Goal: Find specific page/section: Find specific page/section

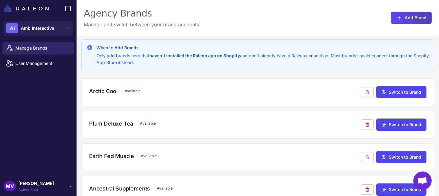
scroll to position [696, 0]
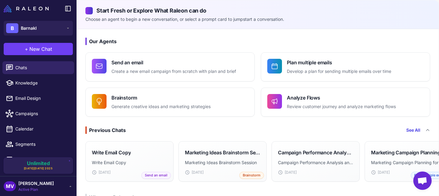
scroll to position [26, 0]
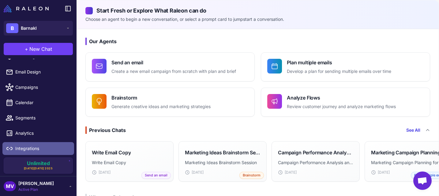
click at [38, 148] on span "Integrations" at bounding box center [42, 148] width 54 height 7
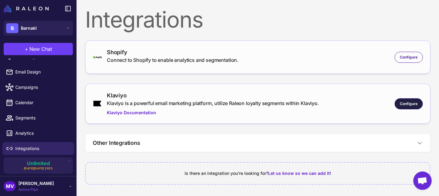
click at [408, 104] on span "Configure" at bounding box center [409, 104] width 18 height 6
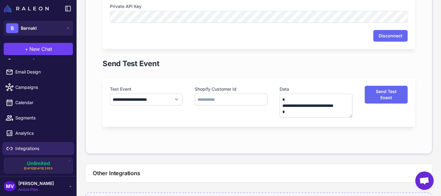
scroll to position [317, 0]
